Goal: Communication & Community: Answer question/provide support

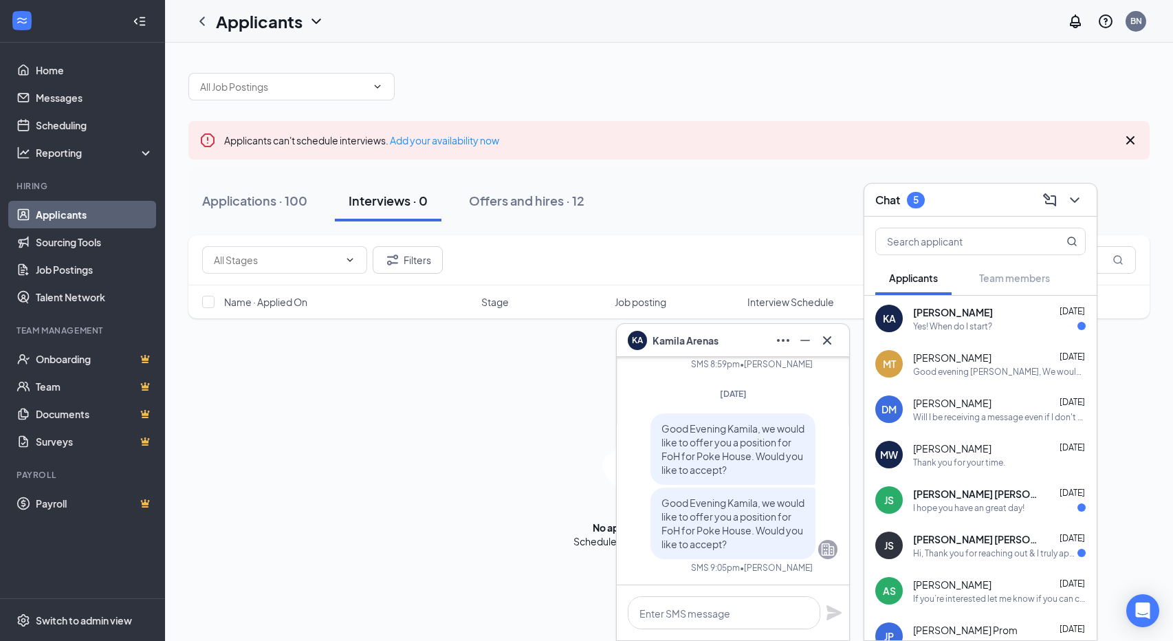
click at [965, 301] on div "KA [PERSON_NAME] [DATE] Yes! When do I start?" at bounding box center [980, 318] width 232 height 45
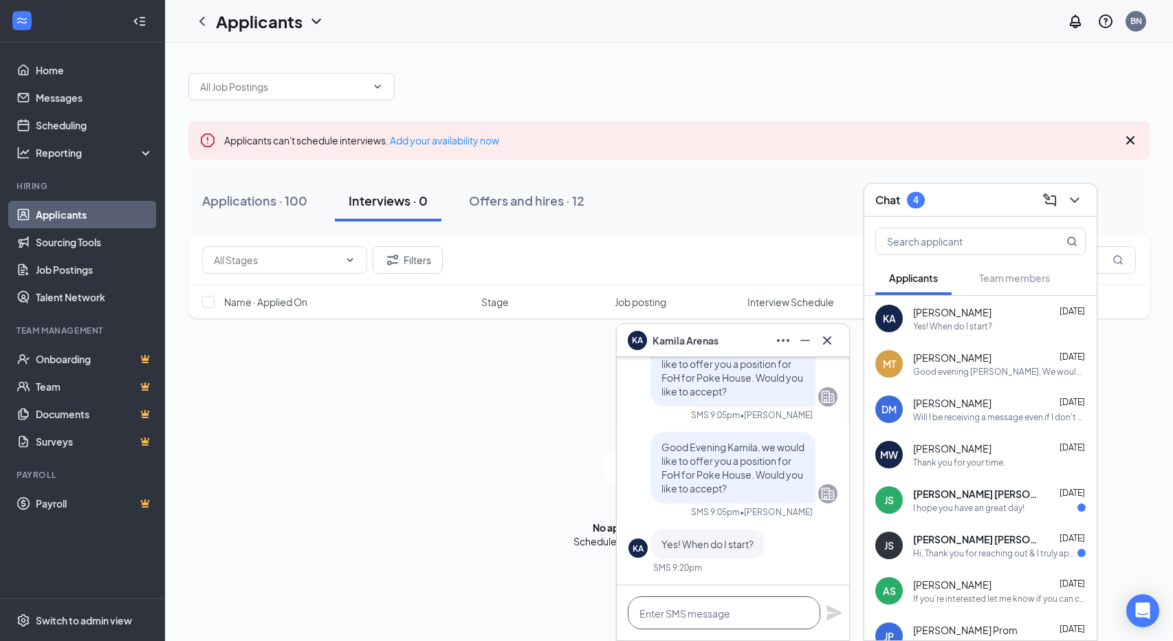
click at [724, 615] on textarea at bounding box center [724, 612] width 192 height 33
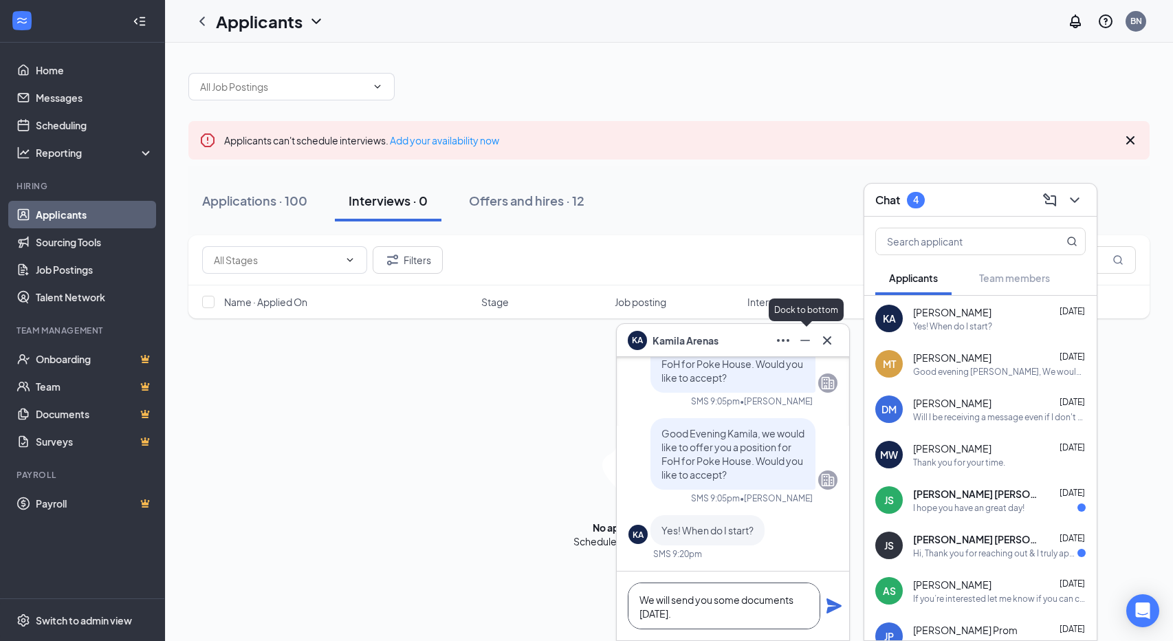
type textarea "We will send you some documents [DATE]."
click at [803, 342] on icon "Minimize" at bounding box center [805, 340] width 16 height 16
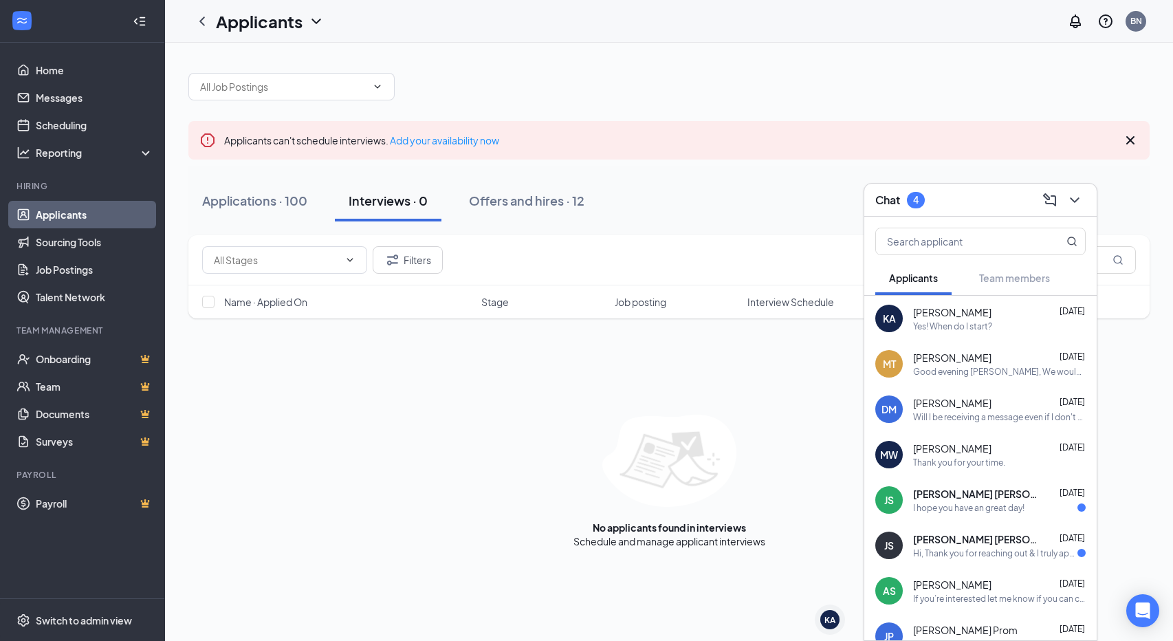
click at [1086, 199] on div "Chat 4" at bounding box center [980, 200] width 232 height 33
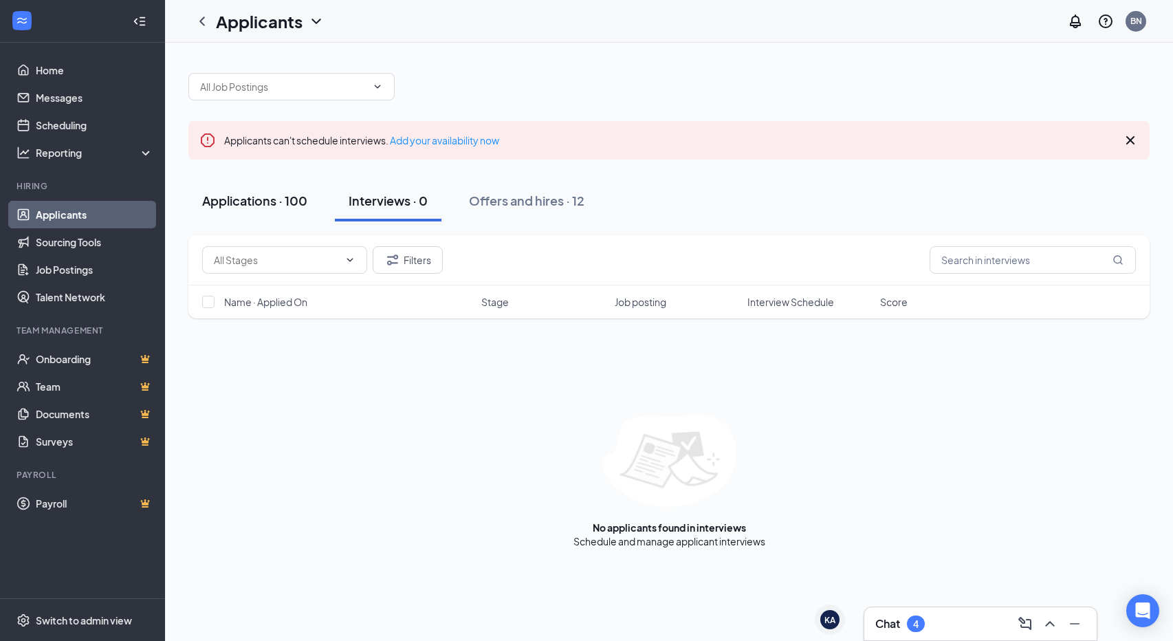
click at [228, 199] on div "Applications · 100" at bounding box center [254, 200] width 105 height 17
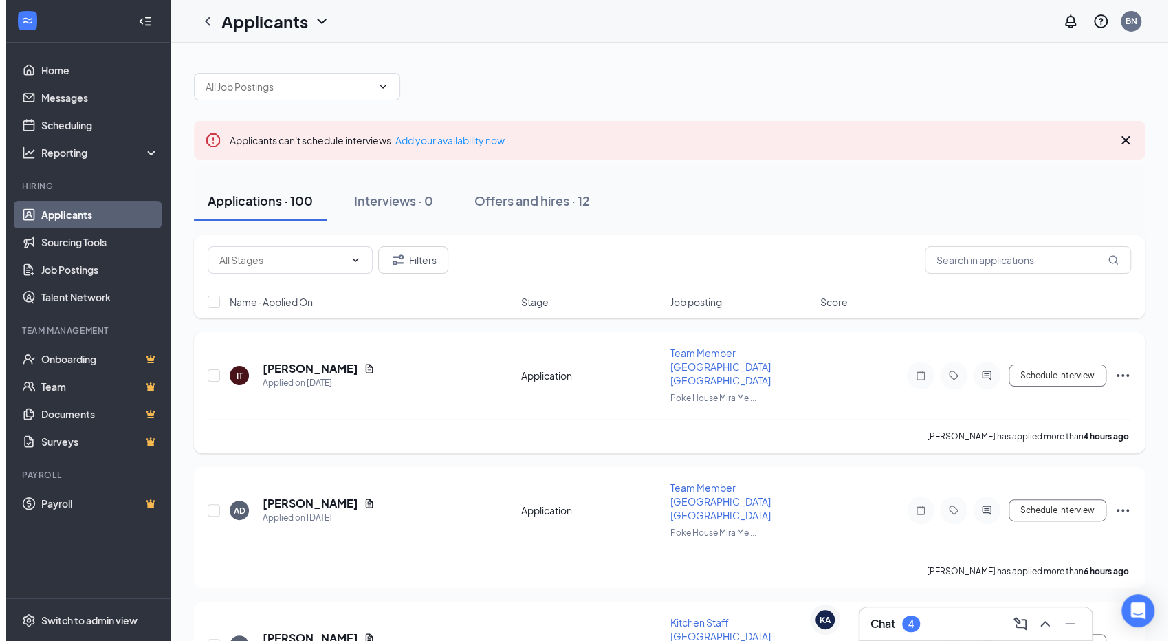
scroll to position [3, 0]
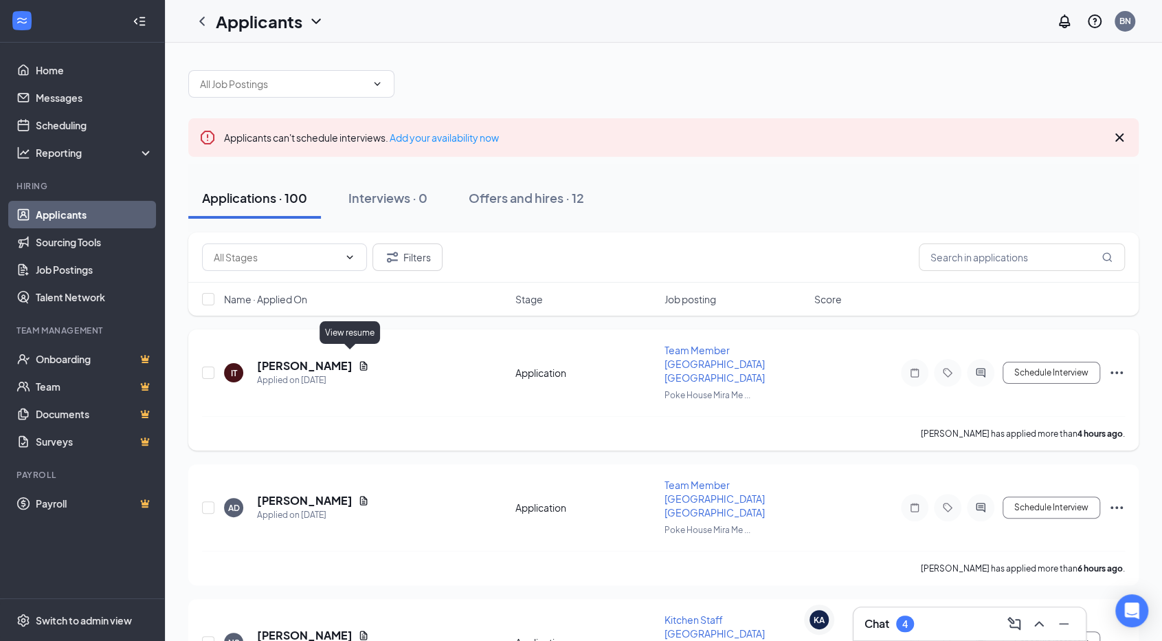
click at [360, 361] on icon "Document" at bounding box center [364, 365] width 8 height 9
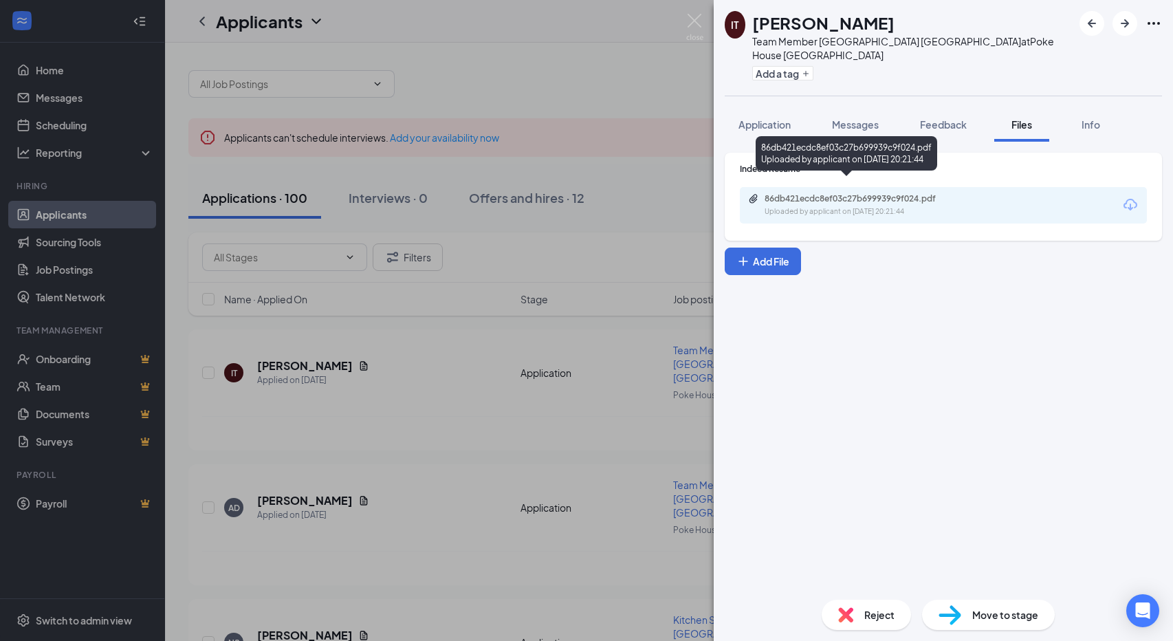
click at [814, 206] on div "Uploaded by applicant on [DATE] 20:21:44" at bounding box center [867, 211] width 206 height 11
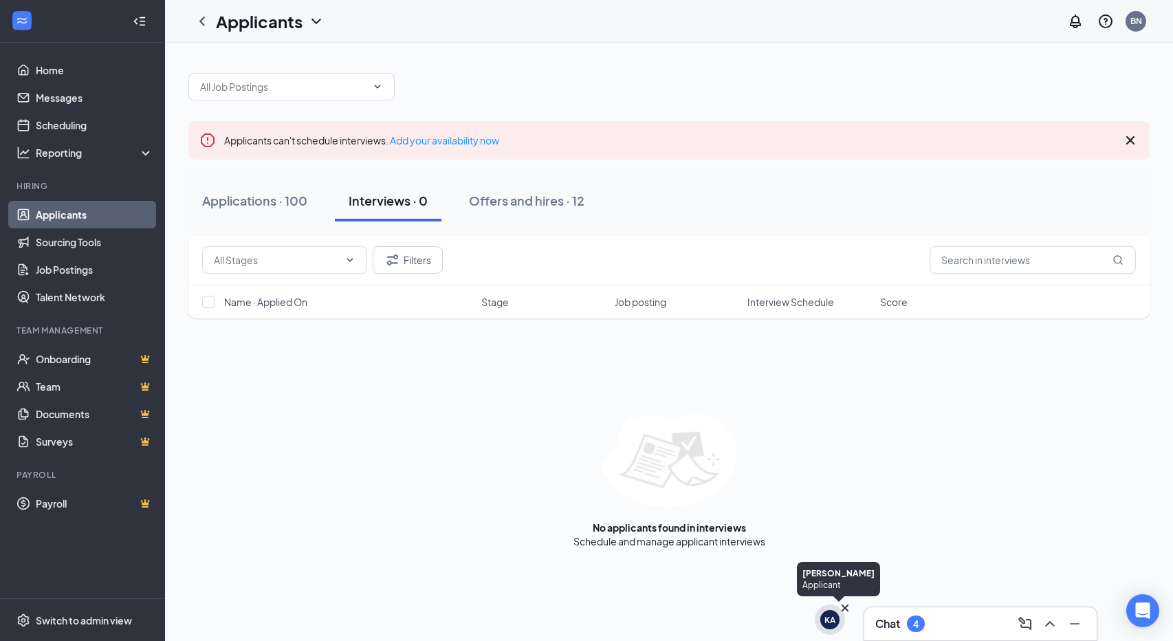
click at [822, 617] on div "KA" at bounding box center [829, 619] width 30 height 30
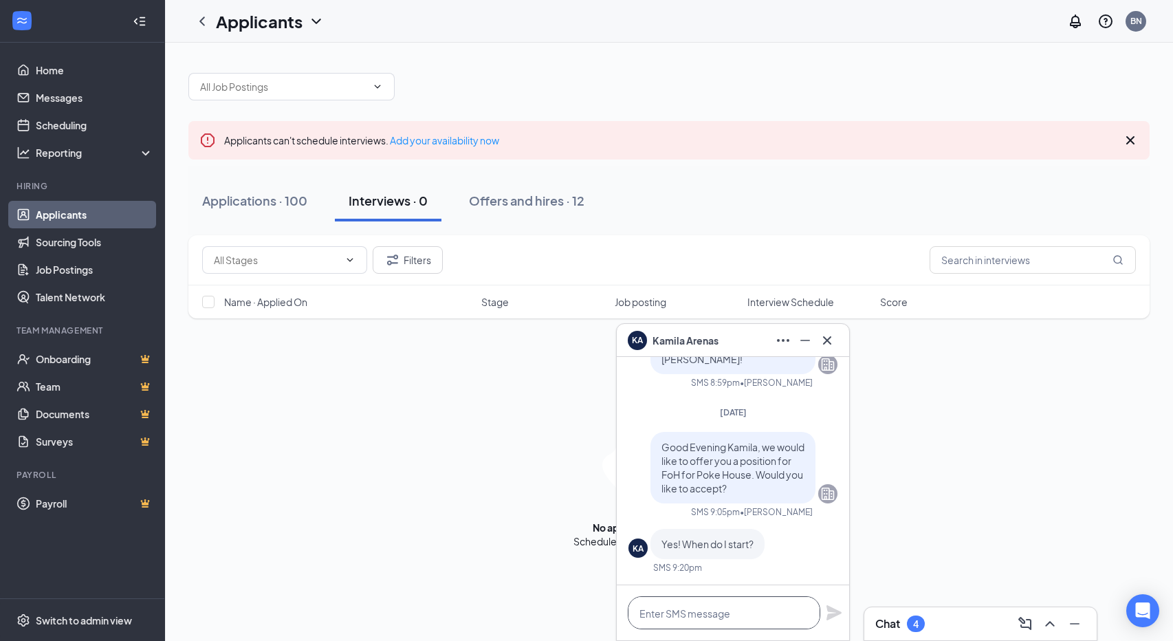
click at [698, 617] on textarea at bounding box center [724, 612] width 192 height 33
type textarea "w"
type textarea "M"
